Goal: Information Seeking & Learning: Check status

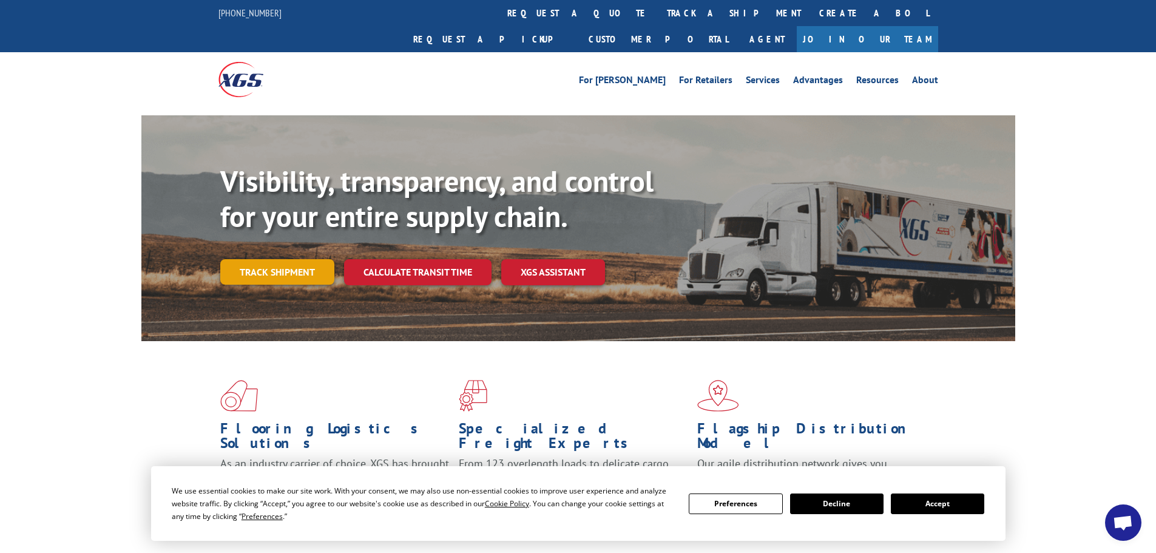
click at [297, 259] on link "Track shipment" at bounding box center [277, 271] width 114 height 25
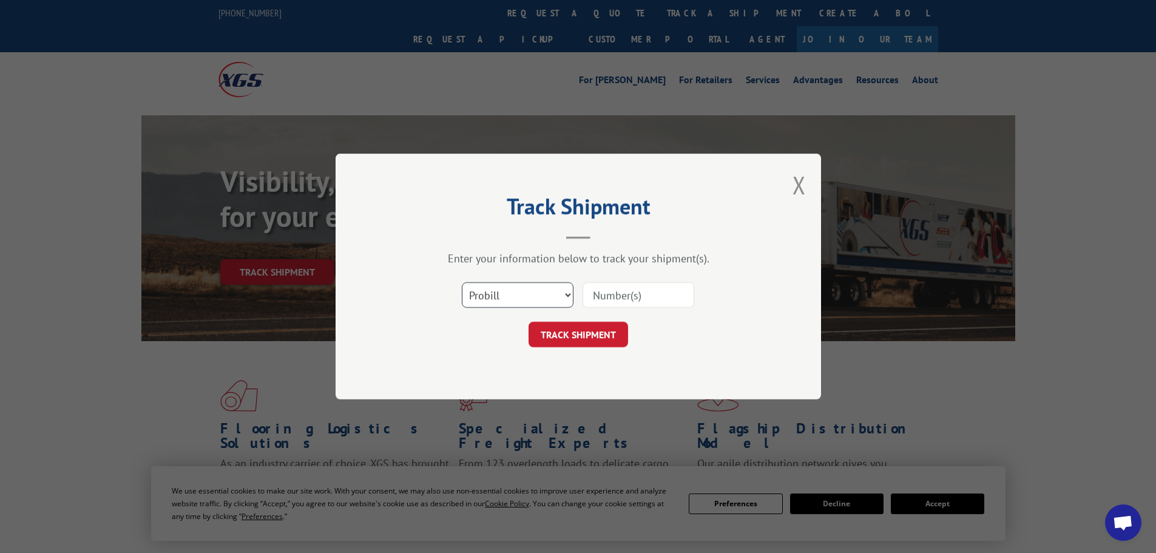
click at [552, 294] on select "Select category... Probill BOL PO" at bounding box center [518, 294] width 112 height 25
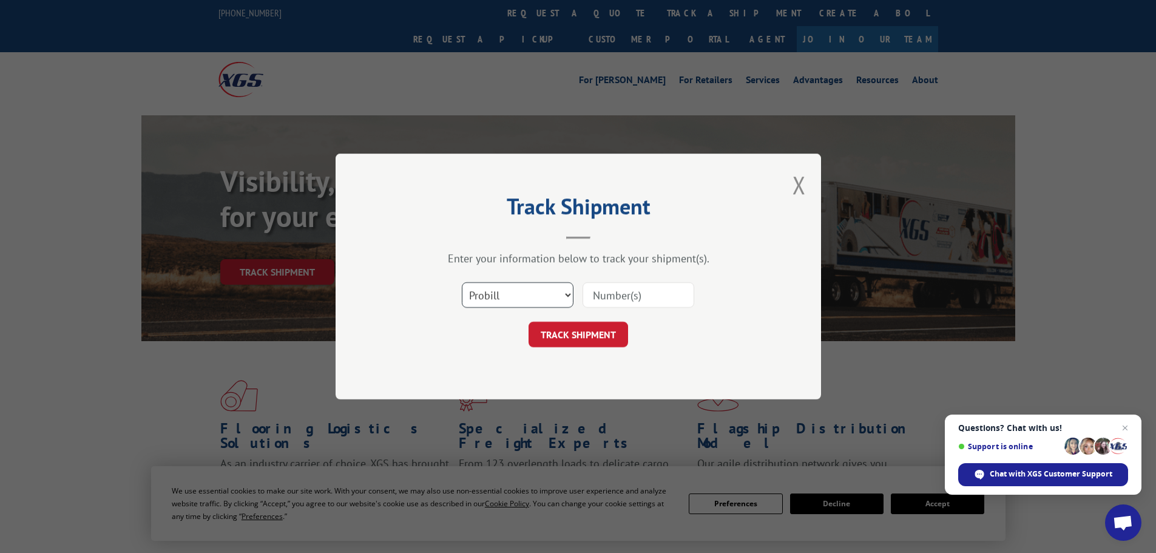
click at [462, 282] on select "Select category... Probill BOL PO" at bounding box center [518, 294] width 112 height 25
click at [633, 295] on input at bounding box center [638, 294] width 112 height 25
paste input "348455015"
type input "348455015"
click at [580, 336] on button "TRACK SHIPMENT" at bounding box center [578, 334] width 100 height 25
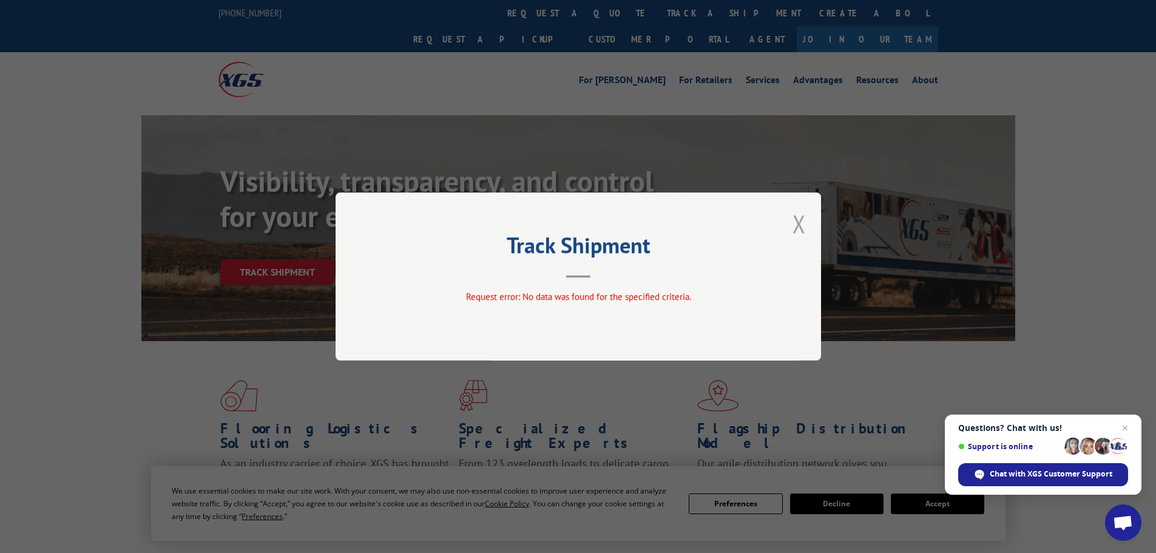
click at [795, 228] on button "Close modal" at bounding box center [798, 223] width 13 height 32
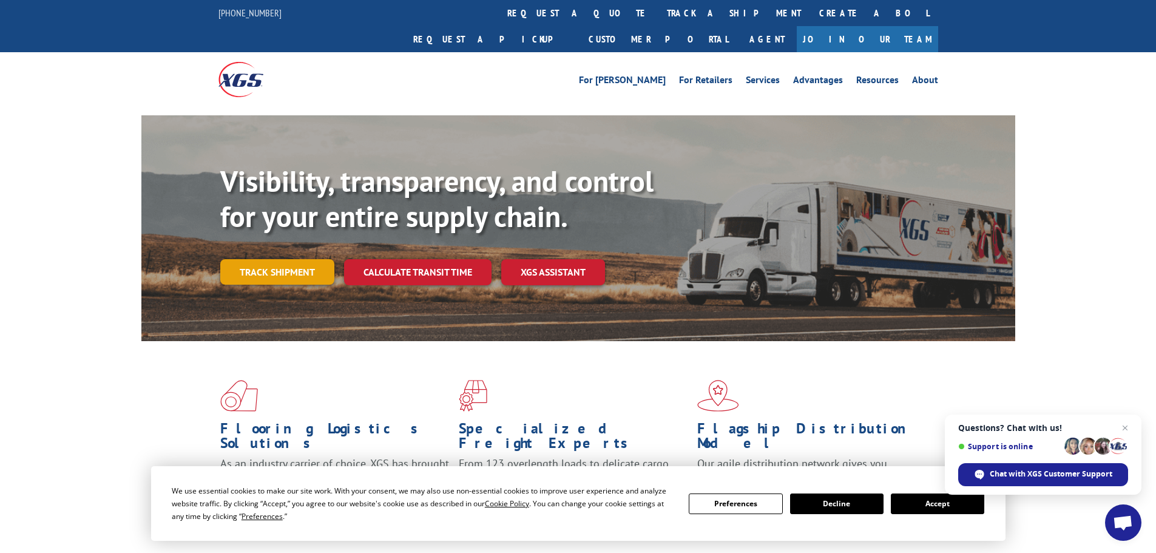
click at [261, 259] on link "Track shipment" at bounding box center [277, 271] width 114 height 25
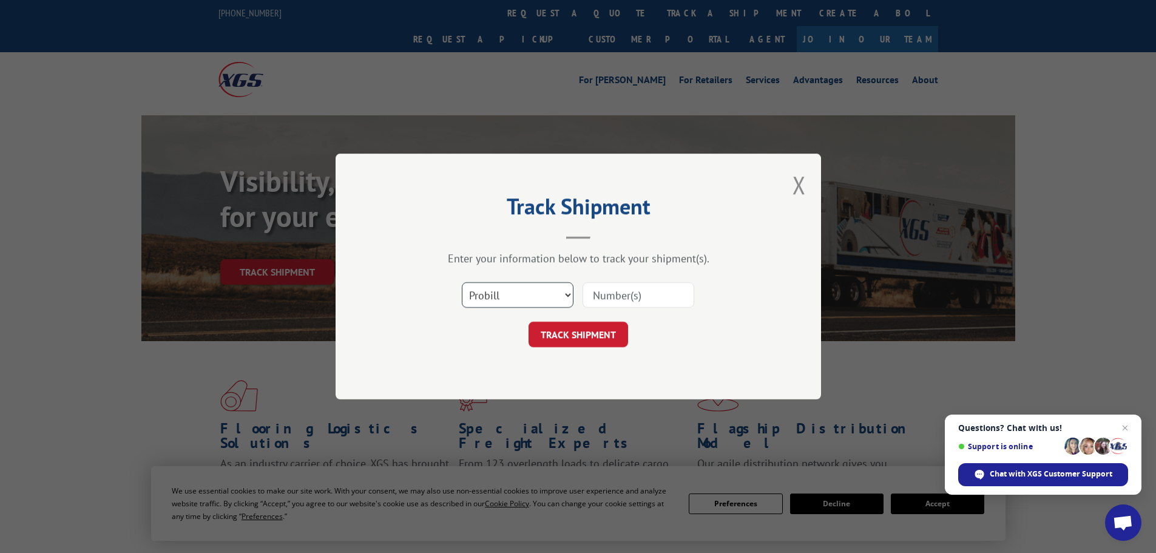
click at [480, 295] on select "Select category... Probill BOL PO" at bounding box center [518, 294] width 112 height 25
select select "po"
click at [462, 282] on select "Select category... Probill BOL PO" at bounding box center [518, 294] width 112 height 25
click at [598, 299] on input at bounding box center [638, 294] width 112 height 25
paste input "54512907"
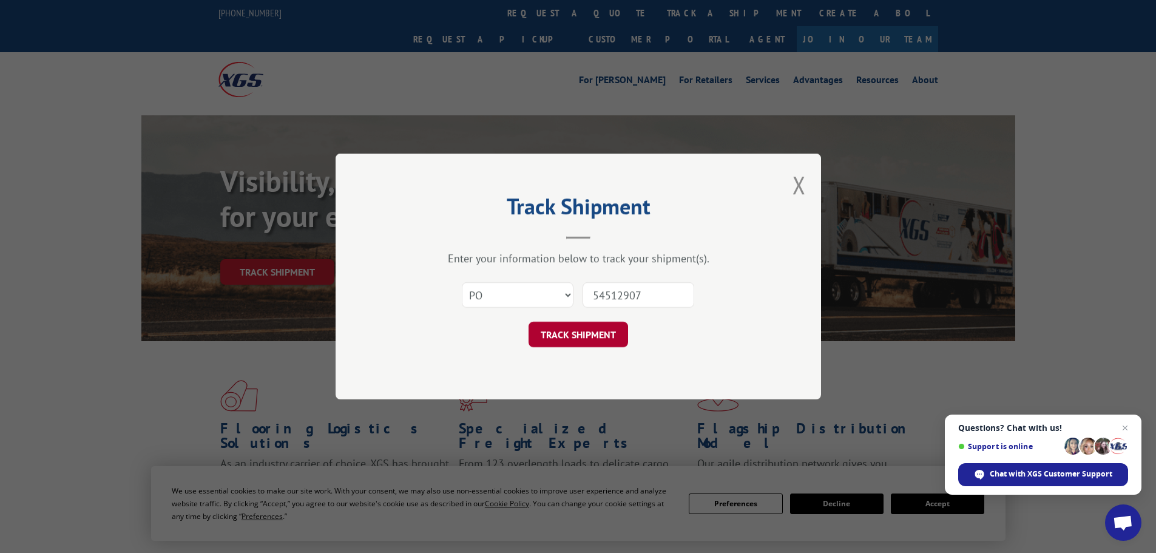
type input "54512907"
click at [607, 330] on button "TRACK SHIPMENT" at bounding box center [578, 334] width 100 height 25
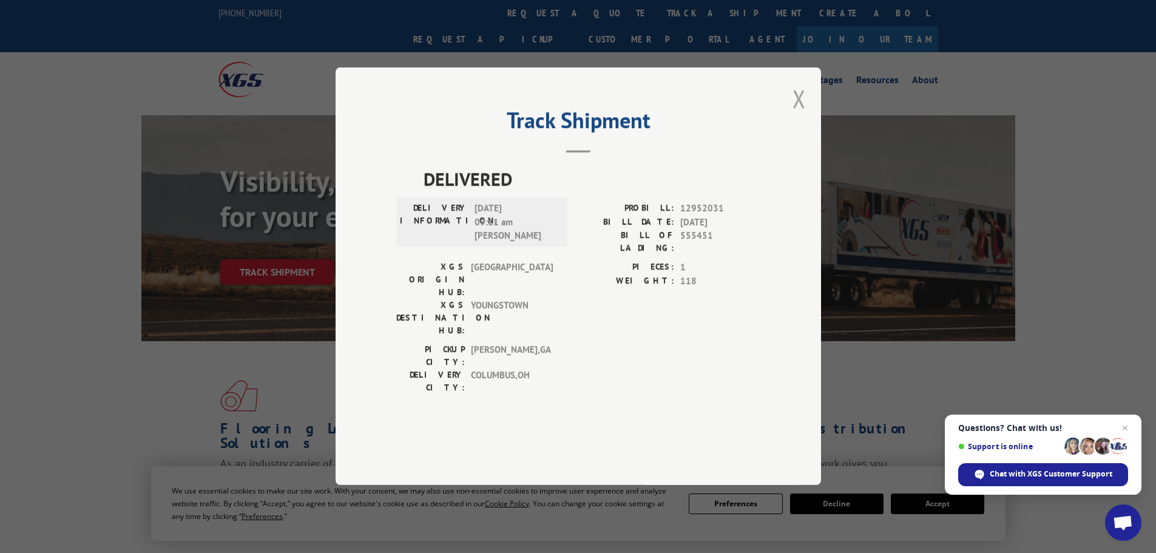
click at [796, 115] on button "Close modal" at bounding box center [798, 99] width 13 height 32
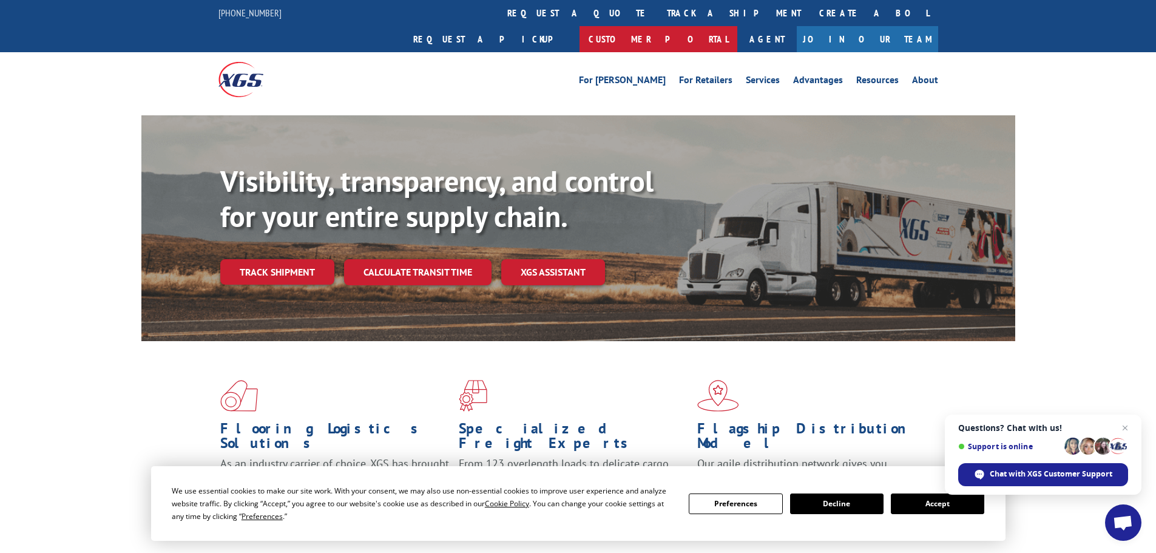
click at [737, 26] on link "Customer Portal" at bounding box center [658, 39] width 158 height 26
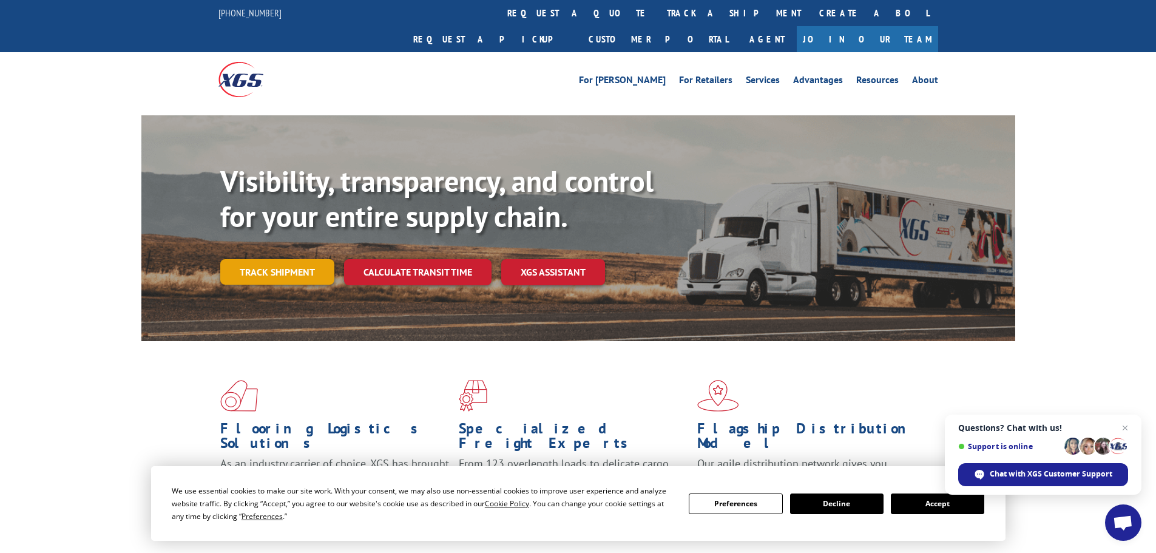
click at [279, 259] on link "Track shipment" at bounding box center [277, 271] width 114 height 25
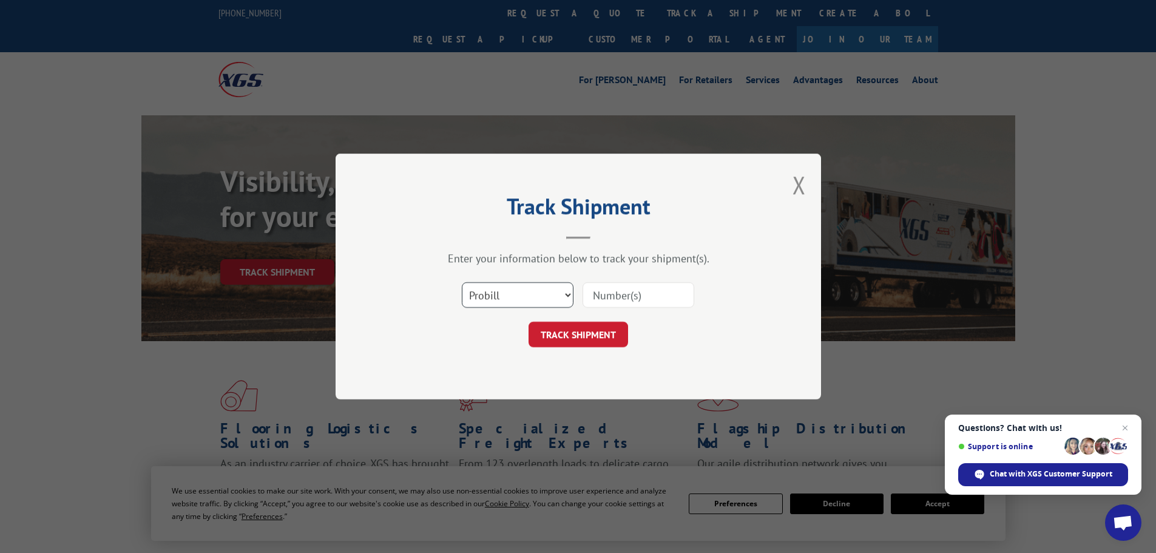
click at [513, 292] on select "Select category... Probill BOL PO" at bounding box center [518, 294] width 112 height 25
select select "po"
click at [462, 282] on select "Select category... Probill BOL PO" at bounding box center [518, 294] width 112 height 25
paste input "54512878"
type input "54512878"
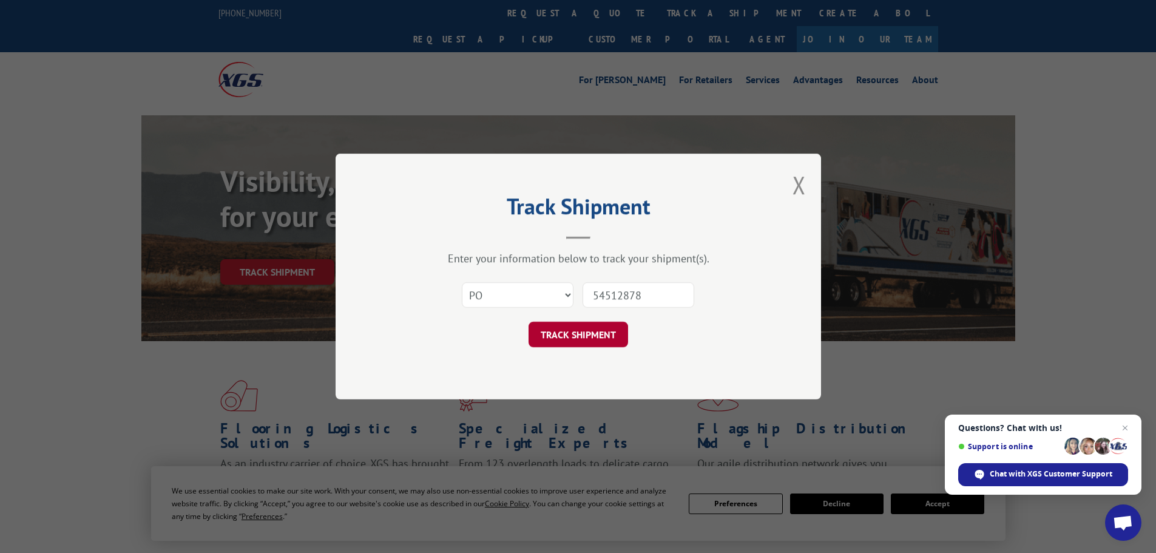
click at [578, 337] on button "TRACK SHIPMENT" at bounding box center [578, 334] width 100 height 25
